Goal: Transaction & Acquisition: Obtain resource

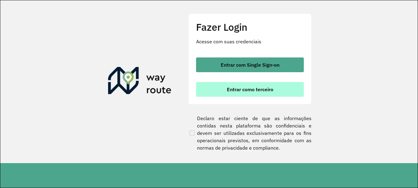
click at [264, 90] on span "Entrar como terceiro" at bounding box center [250, 89] width 46 height 5
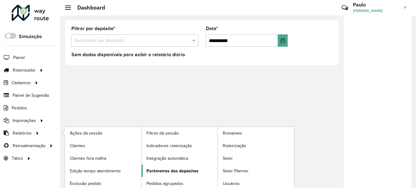
scroll to position [15, 0]
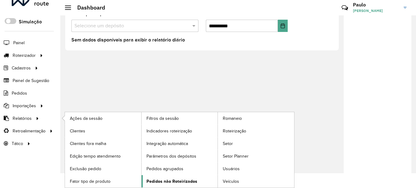
click at [182, 176] on link "Pedidos não Roteirizados" at bounding box center [180, 182] width 76 height 12
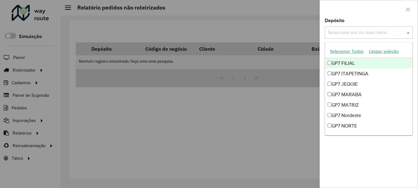
click at [366, 34] on input "text" at bounding box center [365, 32] width 79 height 7
click at [348, 55] on button "Selecionar Todos" at bounding box center [346, 52] width 39 height 10
click at [374, 7] on div at bounding box center [369, 9] width 98 height 18
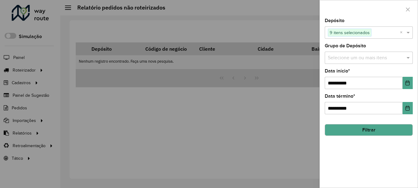
click at [346, 55] on input "text" at bounding box center [365, 58] width 79 height 7
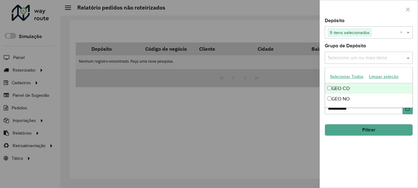
click at [345, 77] on button "Selecionar Todos" at bounding box center [346, 77] width 39 height 10
click at [374, 11] on div at bounding box center [369, 9] width 98 height 18
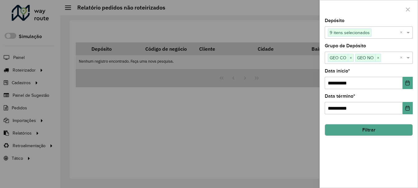
click at [368, 132] on button "Filtrar" at bounding box center [369, 130] width 88 height 12
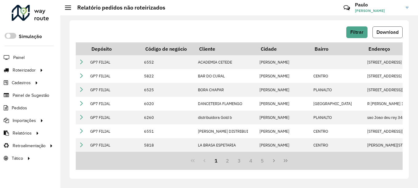
click at [387, 35] on button "Download" at bounding box center [388, 32] width 30 height 12
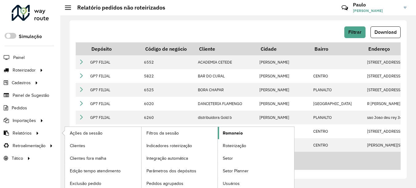
click at [240, 130] on span "Romaneio" at bounding box center [233, 133] width 20 height 6
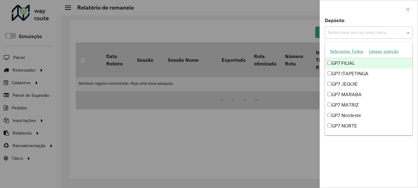
click at [367, 29] on input "text" at bounding box center [365, 32] width 79 height 7
click at [352, 48] on button "Selecionar Todos" at bounding box center [346, 52] width 39 height 10
click at [372, 17] on div at bounding box center [369, 9] width 98 height 18
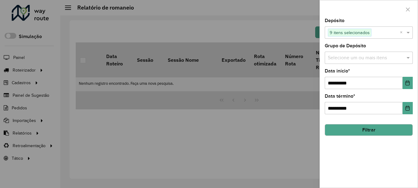
click at [350, 61] on input "text" at bounding box center [365, 58] width 79 height 7
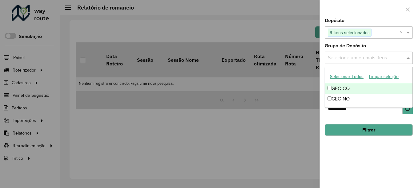
click at [341, 77] on button "Selecionar Todos" at bounding box center [346, 77] width 39 height 10
click at [366, 14] on div at bounding box center [369, 9] width 98 height 18
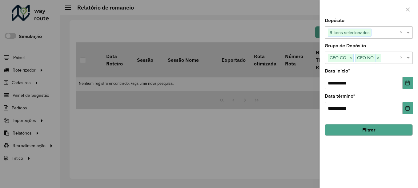
click at [368, 130] on button "Filtrar" at bounding box center [369, 130] width 88 height 12
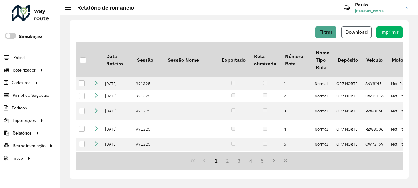
click at [362, 31] on span "Download" at bounding box center [357, 32] width 22 height 5
